Goal: Task Accomplishment & Management: Use online tool/utility

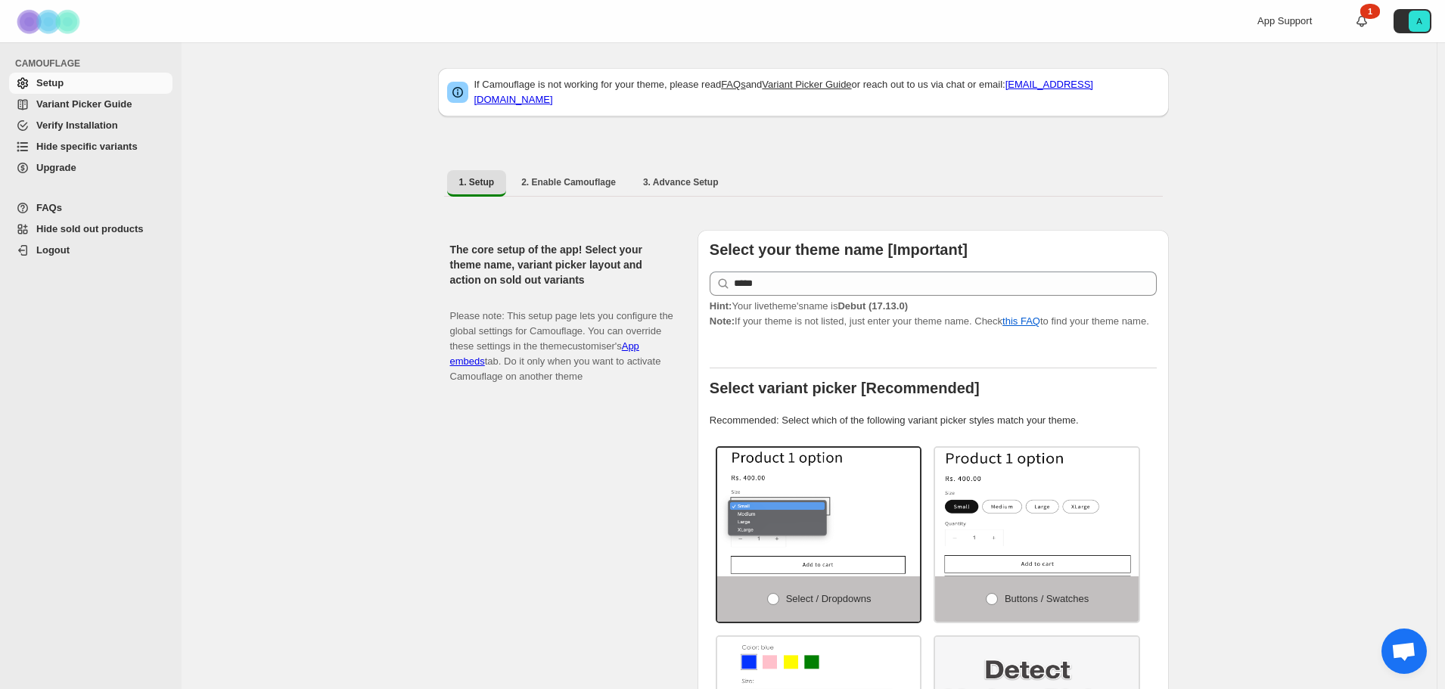
click at [56, 144] on span "Hide specific variants" at bounding box center [86, 146] width 101 height 11
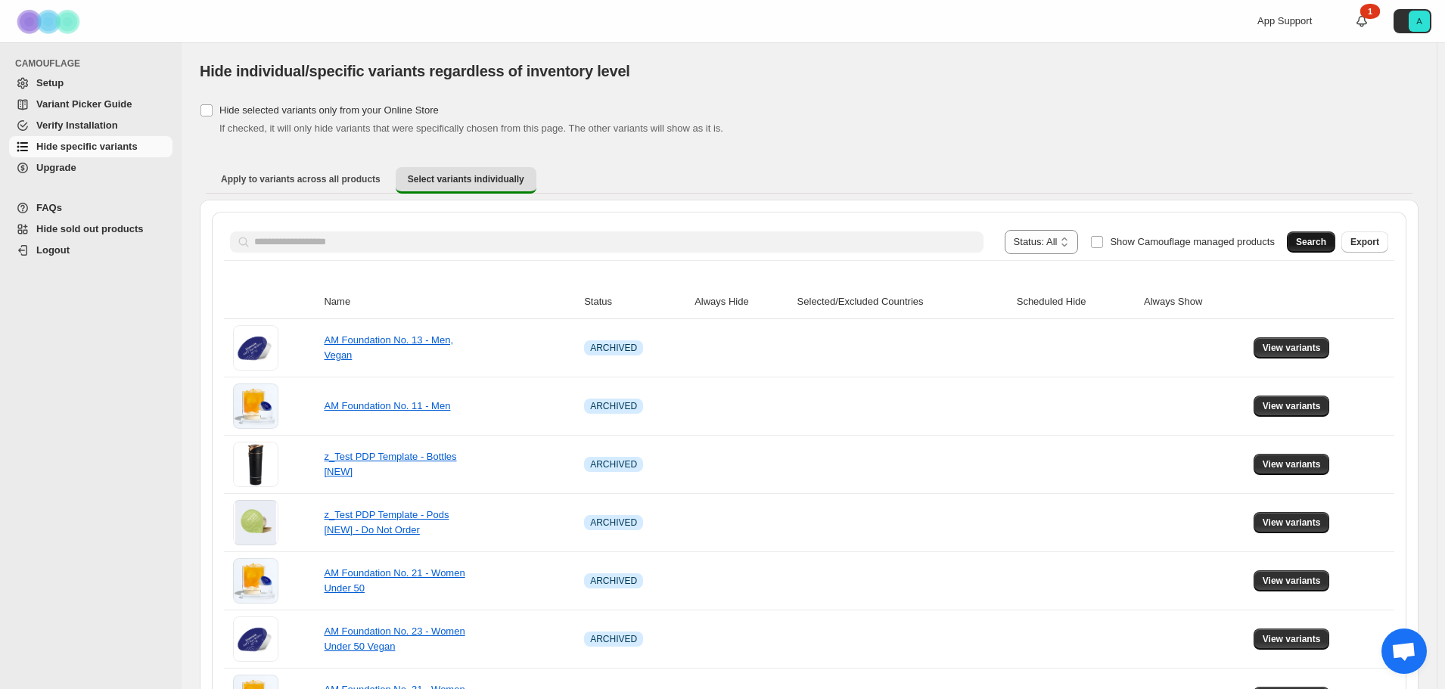
click at [1312, 243] on span "Search" at bounding box center [1311, 242] width 30 height 12
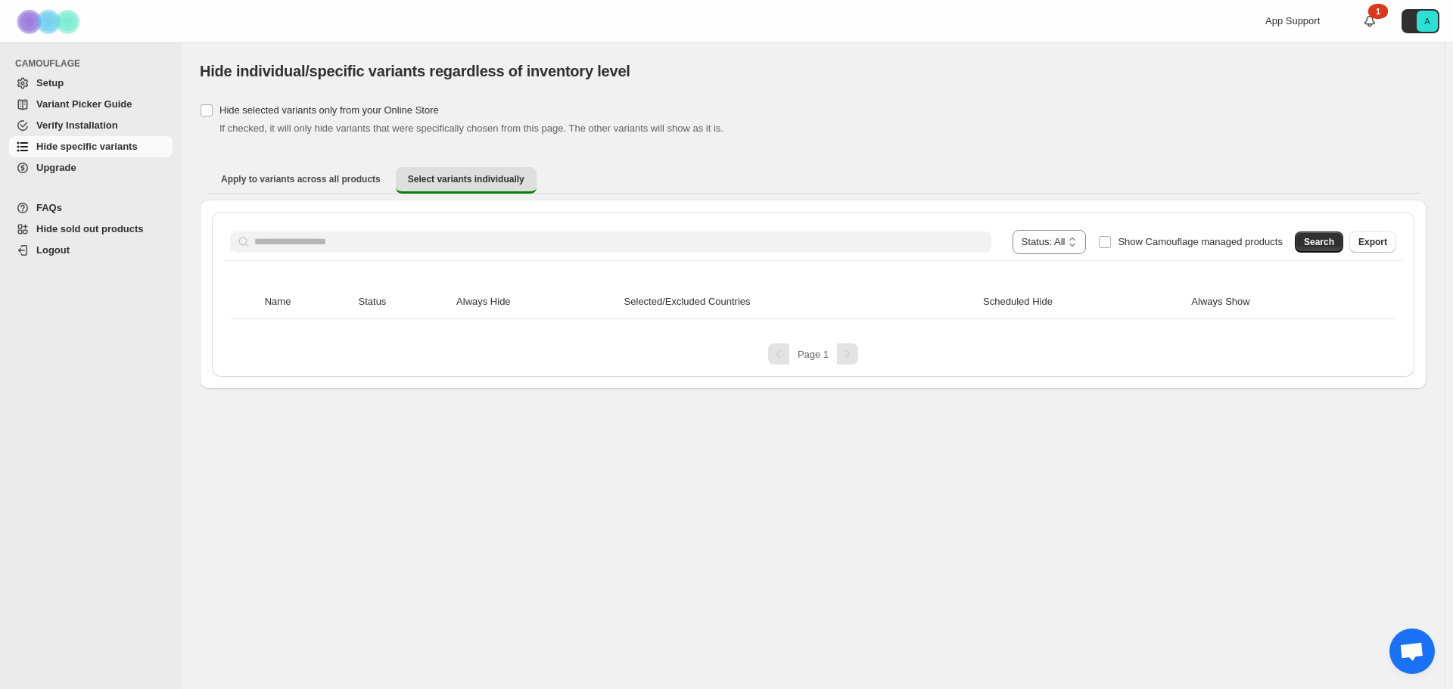
click at [69, 166] on span "Upgrade" at bounding box center [56, 167] width 40 height 11
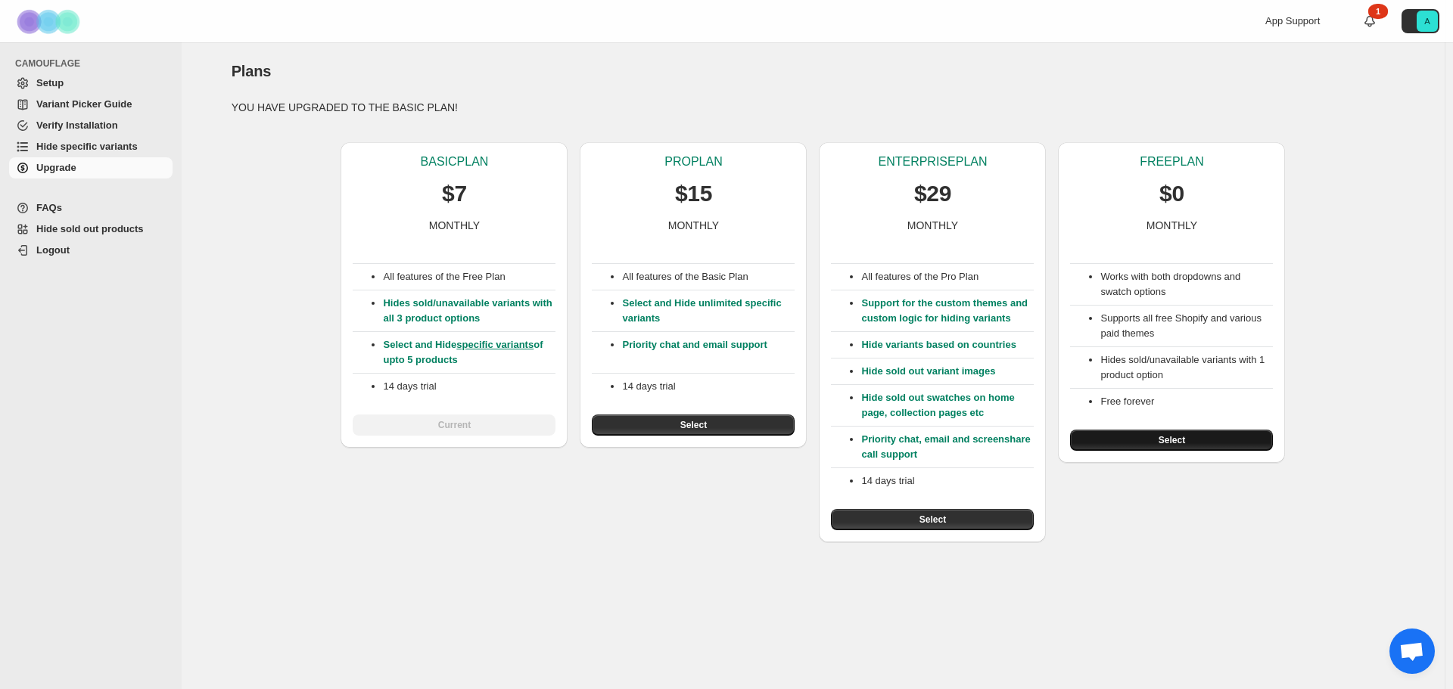
click at [1171, 444] on span "Select" at bounding box center [1172, 440] width 26 height 12
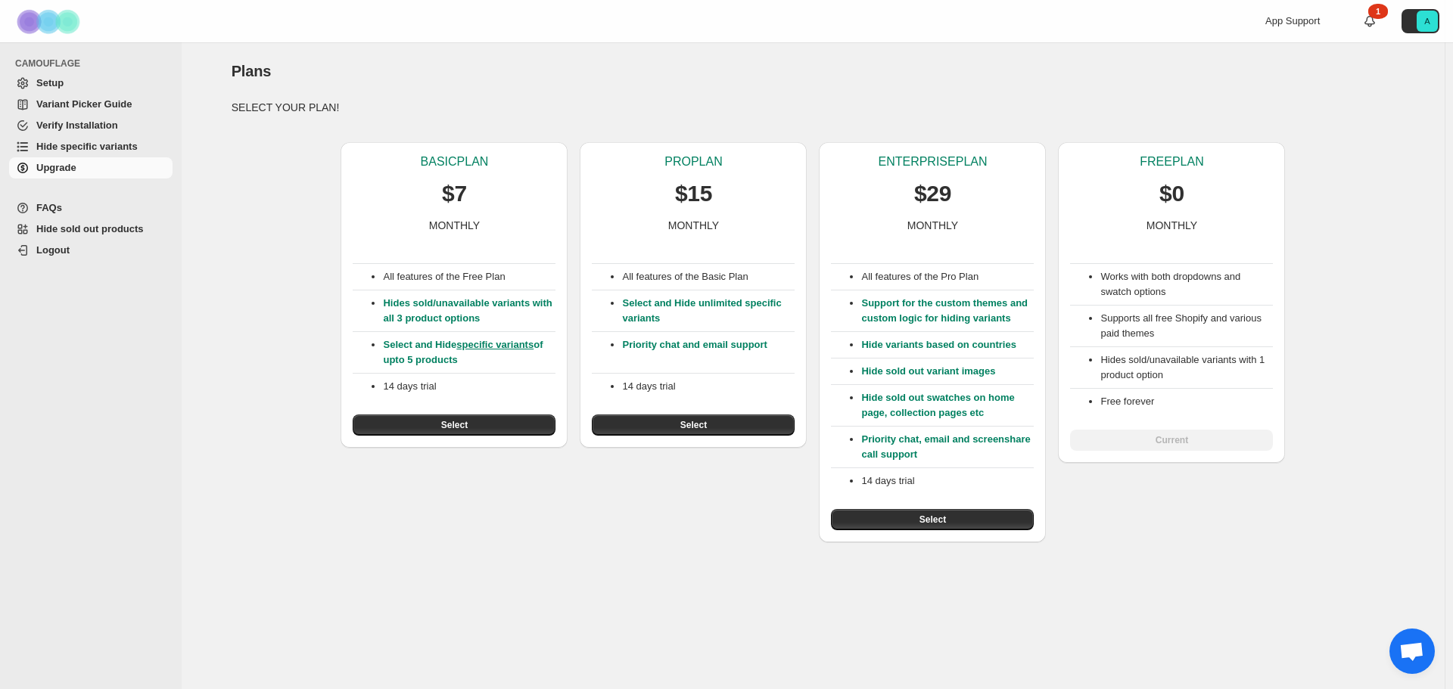
click at [46, 83] on span "Setup" at bounding box center [49, 82] width 27 height 11
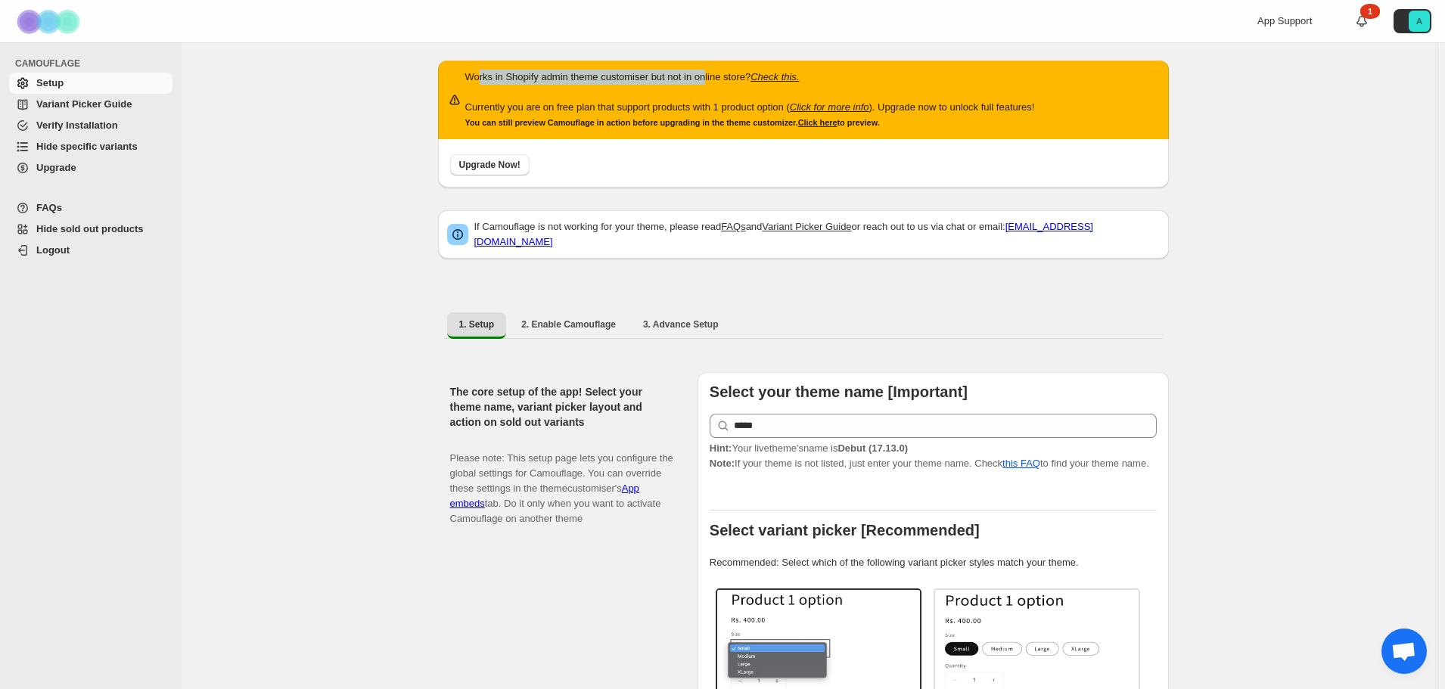
drag, startPoint x: 484, startPoint y: 77, endPoint x: 710, endPoint y: 74, distance: 226.3
click at [710, 74] on p "Works in Shopify admin theme customiser but not in online store? Check this." at bounding box center [750, 77] width 570 height 15
drag, startPoint x: 522, startPoint y: 107, endPoint x: 739, endPoint y: 109, distance: 217.2
click at [739, 109] on p "Currently you are on free plan that support products with 1 product option ( Cl…" at bounding box center [750, 107] width 570 height 15
drag, startPoint x: 532, startPoint y: 123, endPoint x: 695, endPoint y: 126, distance: 163.5
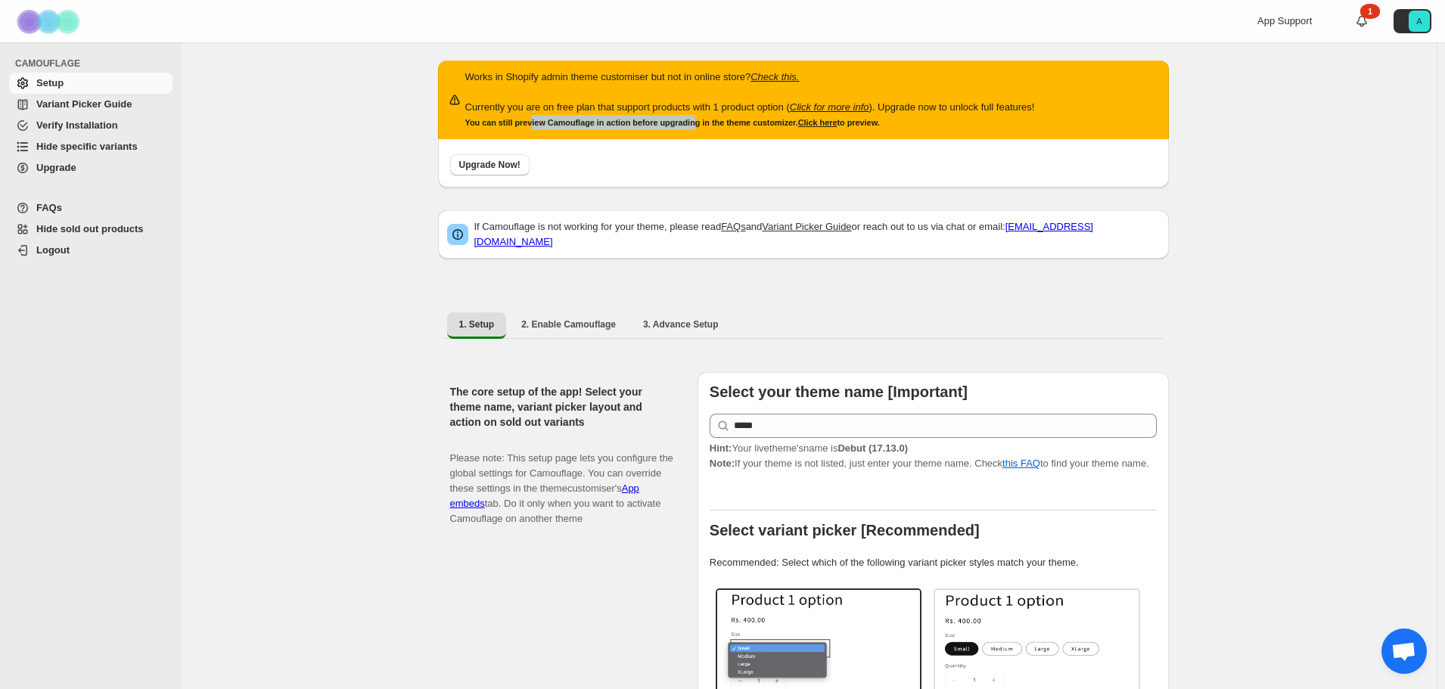
click at [695, 126] on small "You can still preview Camouflage in action before upgrading in the theme custom…" at bounding box center [672, 122] width 415 height 9
